Goal: Task Accomplishment & Management: Manage account settings

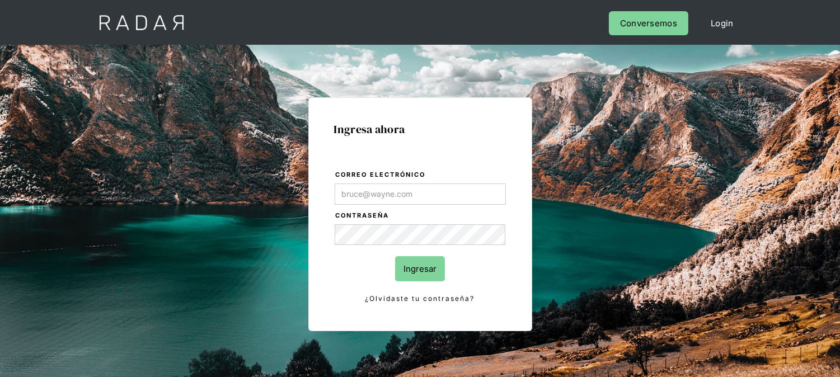
type input "kinta.morioka@monnetpayments.com"
click at [416, 269] on input "Ingresar" at bounding box center [420, 268] width 50 height 25
